Goal: Task Accomplishment & Management: Manage account settings

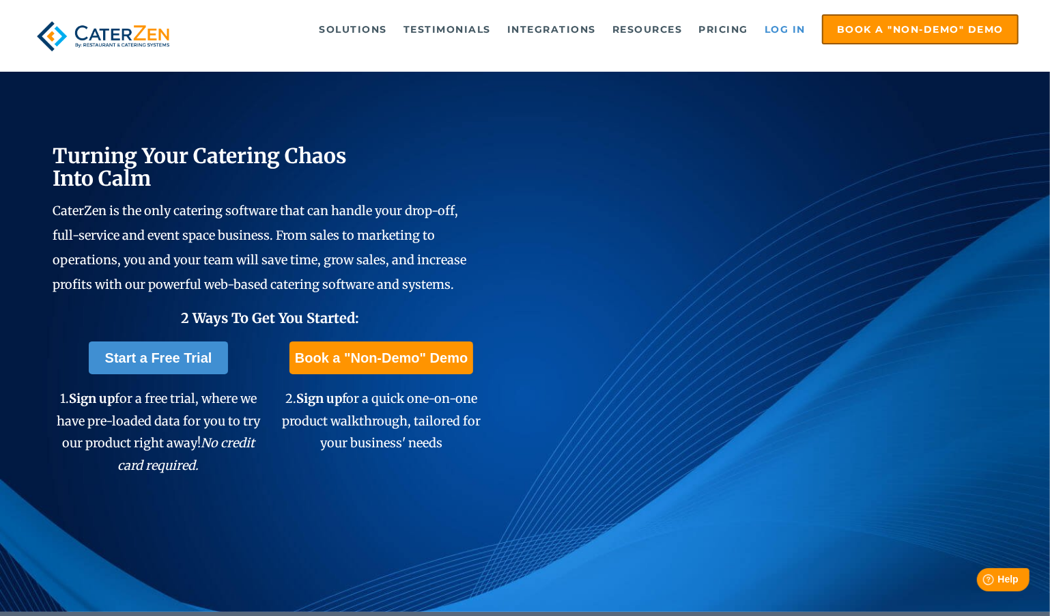
click at [791, 29] on link "Log in" at bounding box center [784, 29] width 55 height 27
click at [795, 25] on link "Log in" at bounding box center [784, 29] width 55 height 27
click at [790, 27] on link "Log in" at bounding box center [784, 29] width 55 height 27
